Goal: Navigation & Orientation: Understand site structure

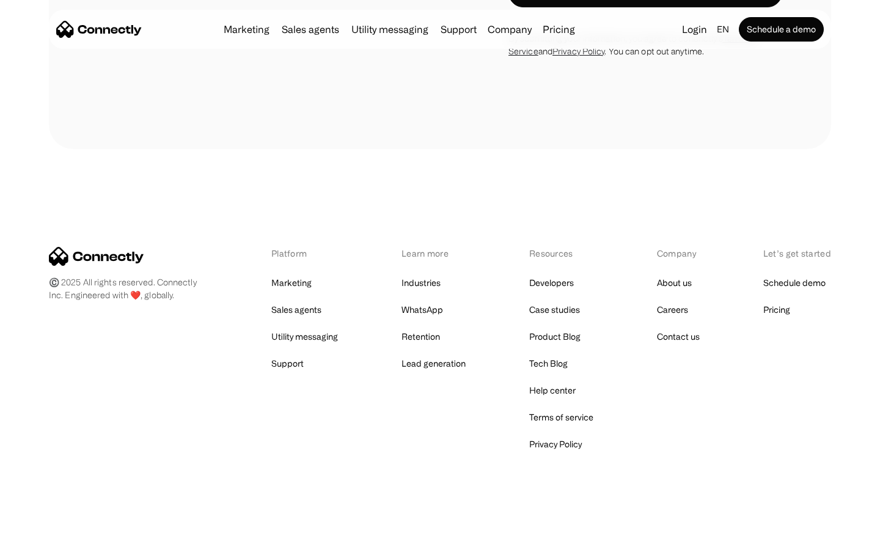
scroll to position [3219, 0]
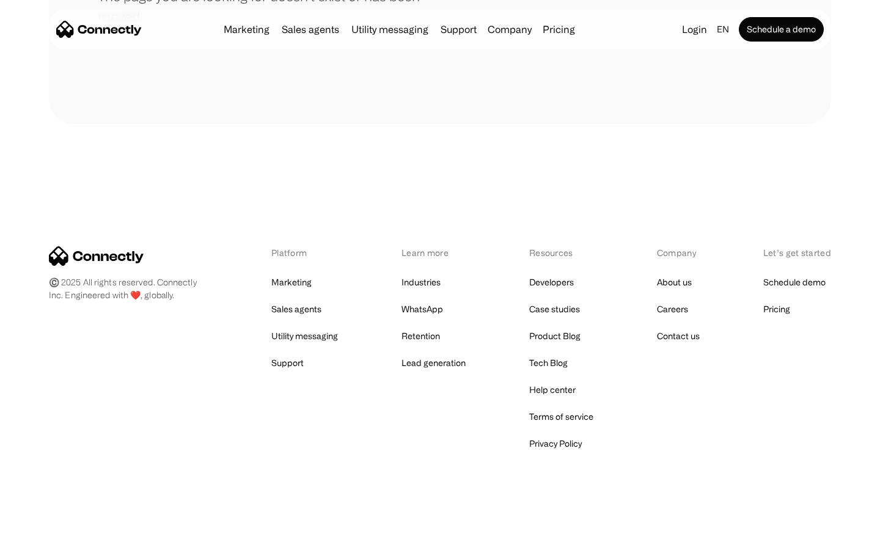
scroll to position [223, 0]
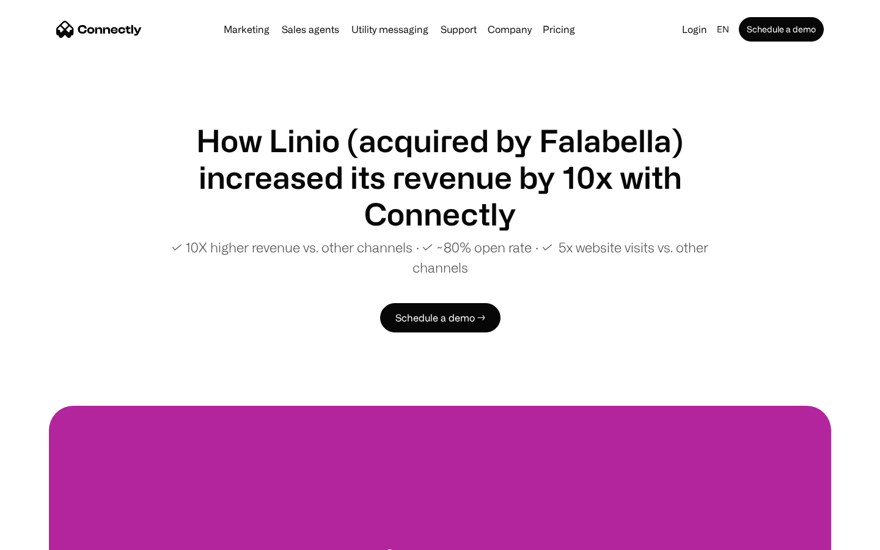
scroll to position [2311, 0]
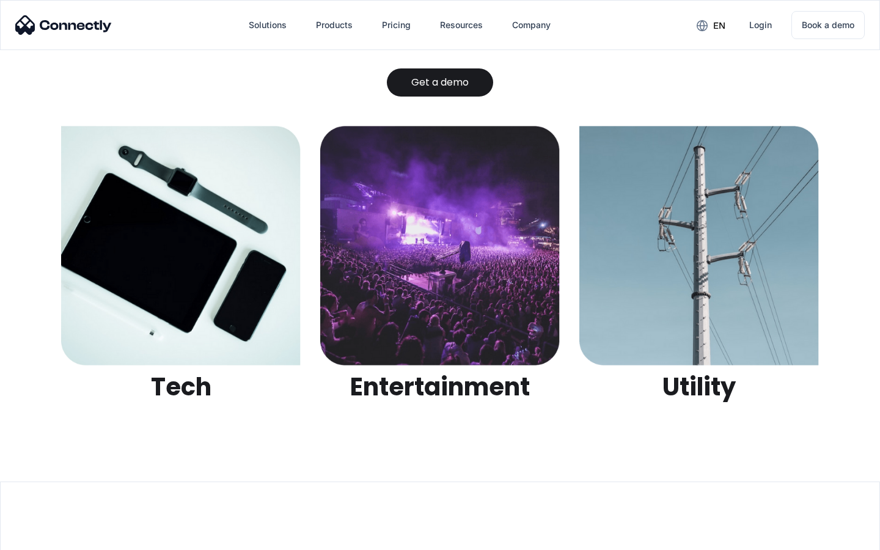
scroll to position [3853, 0]
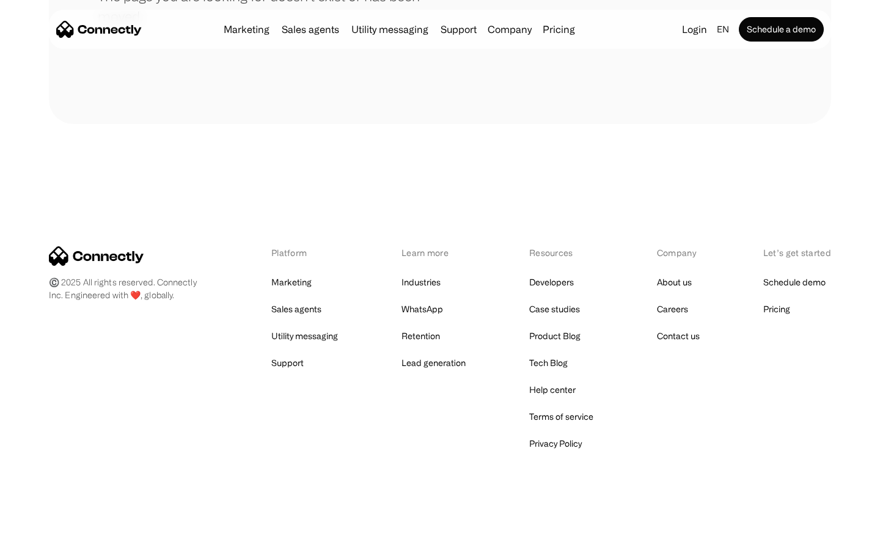
scroll to position [223, 0]
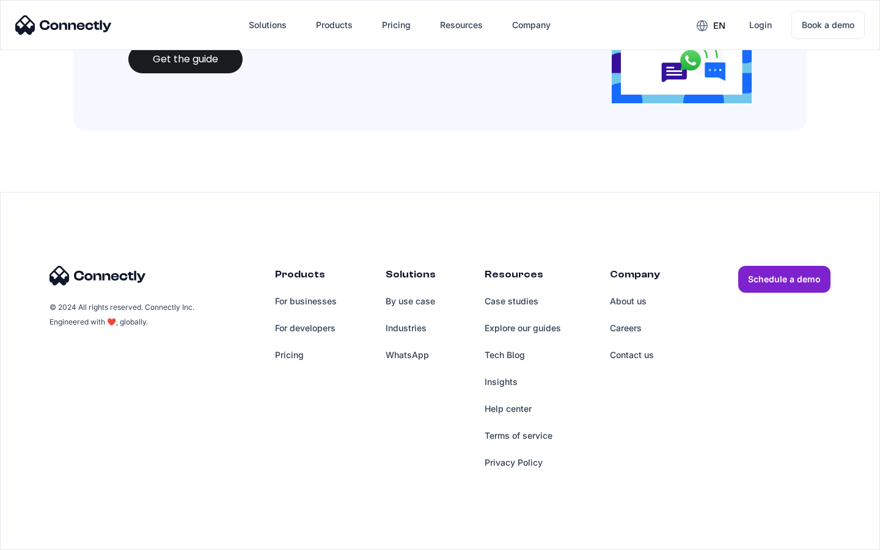
scroll to position [1328, 0]
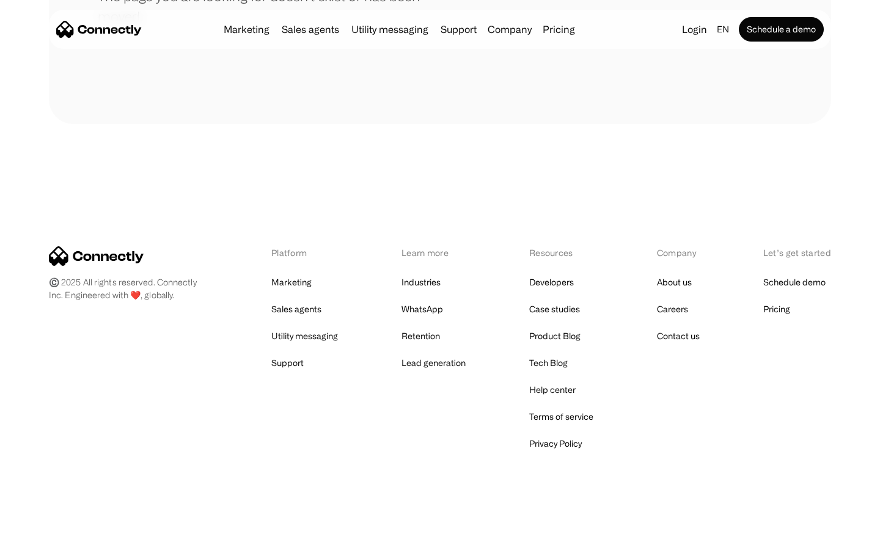
scroll to position [223, 0]
